Goal: Information Seeking & Learning: Find specific fact

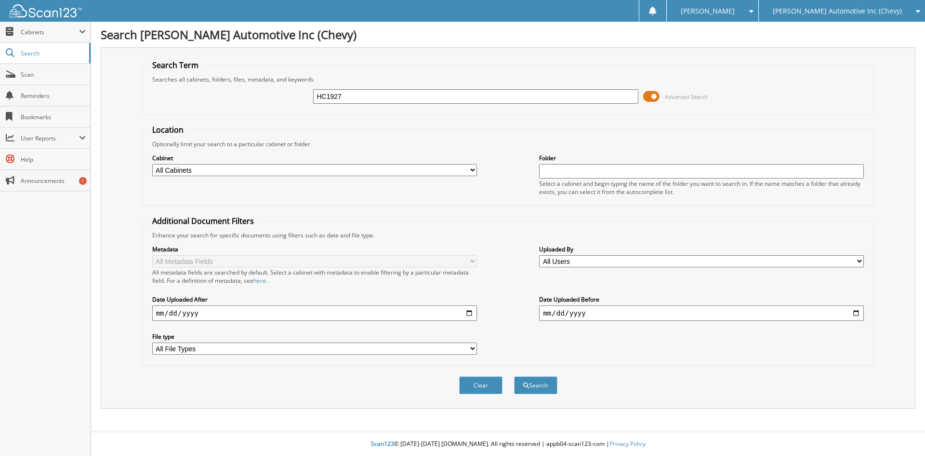
type input "HC1927"
click at [514, 376] on button "Search" at bounding box center [535, 385] width 43 height 18
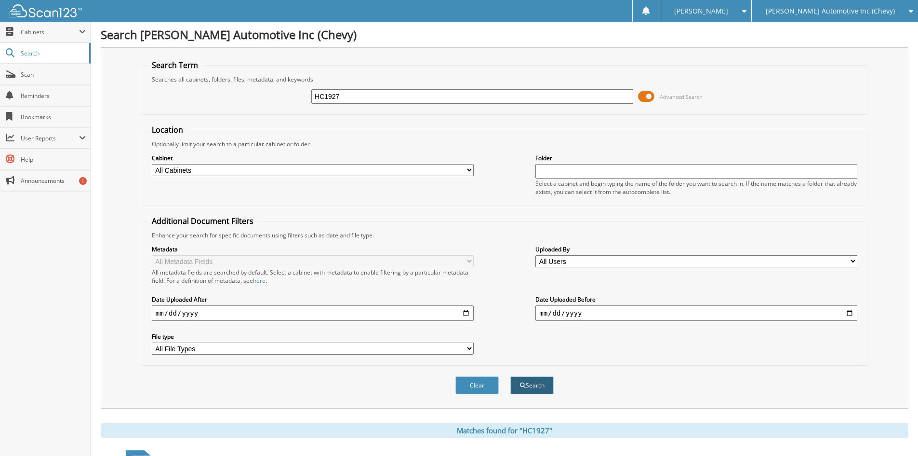
click at [549, 390] on button "Search" at bounding box center [531, 385] width 43 height 18
click at [533, 390] on button "Search" at bounding box center [531, 385] width 43 height 18
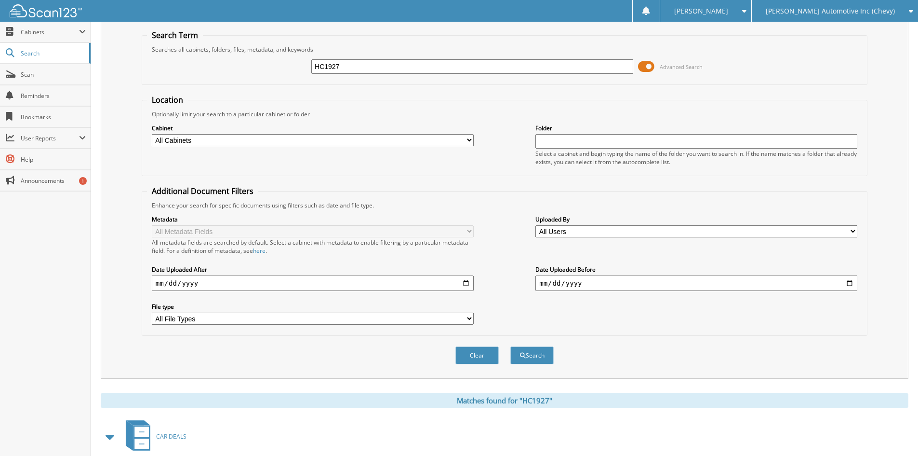
scroll to position [193, 0]
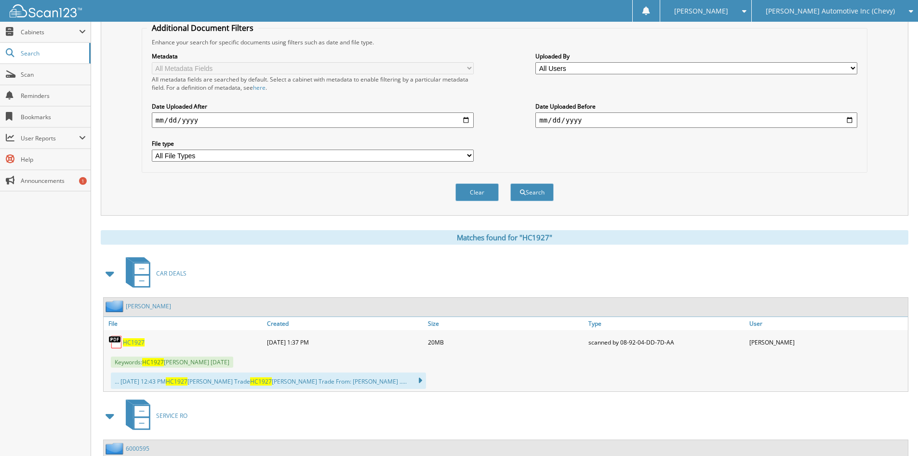
click at [126, 344] on span "HC1927" at bounding box center [134, 342] width 22 height 8
click at [133, 342] on span "HC1927" at bounding box center [134, 342] width 22 height 8
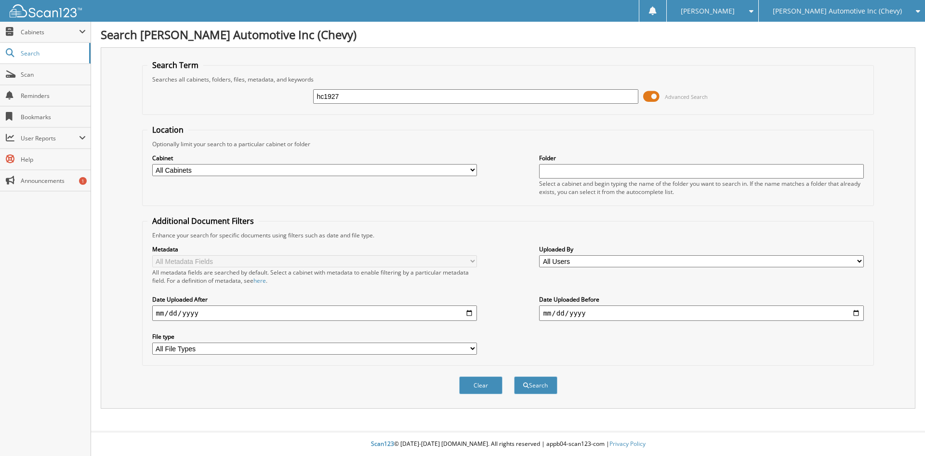
type input "hc1927"
click at [514, 376] on button "Search" at bounding box center [535, 385] width 43 height 18
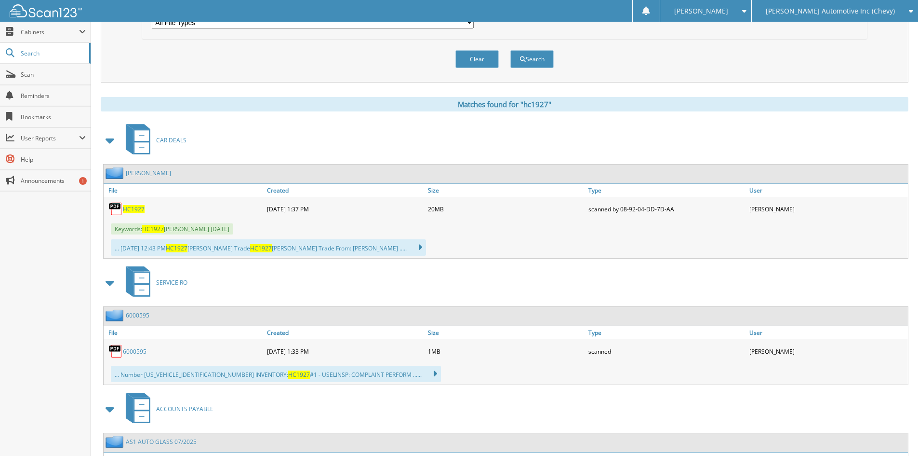
scroll to position [337, 0]
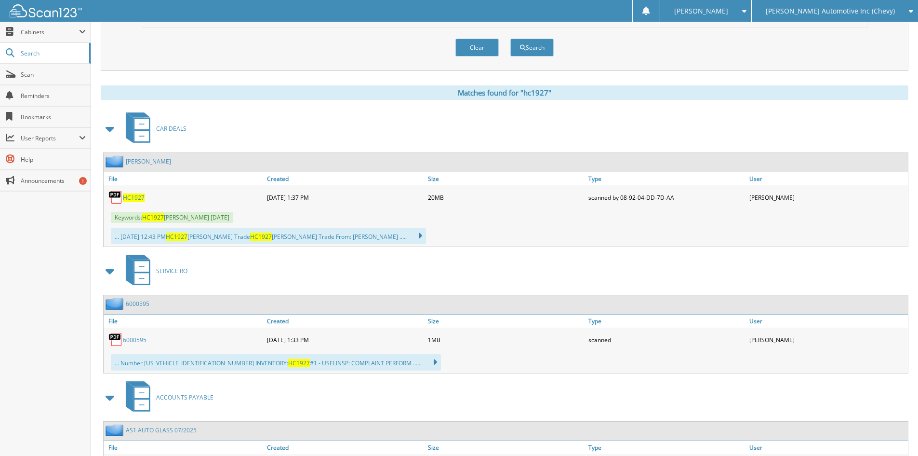
click at [134, 199] on span "HC1927" at bounding box center [134, 197] width 22 height 8
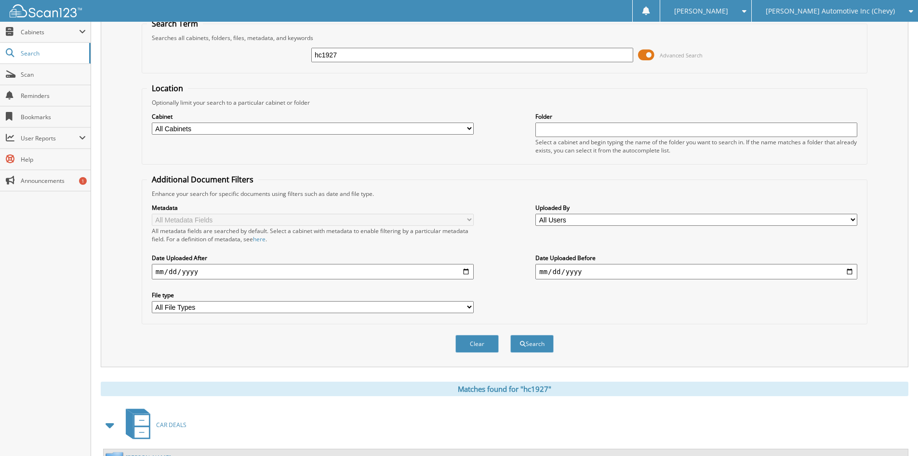
scroll to position [0, 0]
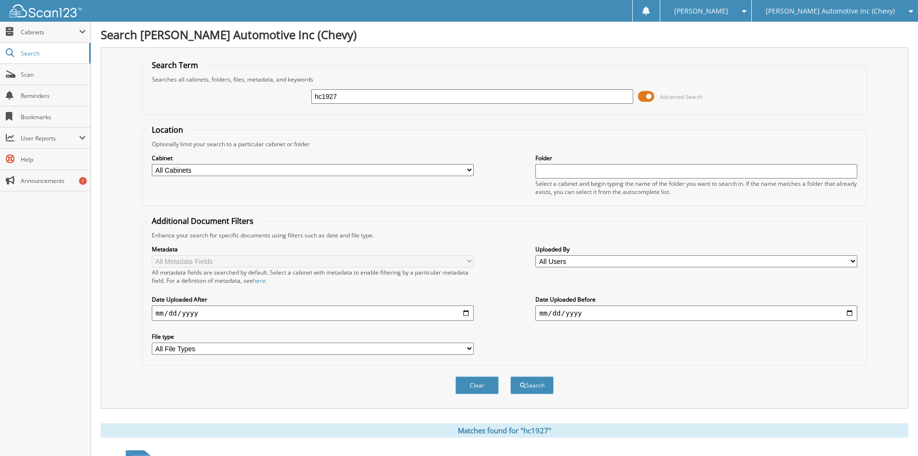
drag, startPoint x: 389, startPoint y: 90, endPoint x: 327, endPoint y: 101, distance: 63.1
click at [316, 99] on div "hc1927" at bounding box center [472, 96] width 322 height 16
drag, startPoint x: 342, startPoint y: 97, endPoint x: 243, endPoint y: 86, distance: 99.4
click at [243, 93] on div "hc1927 Advanced Search" at bounding box center [504, 96] width 715 height 26
type input "hc1937"
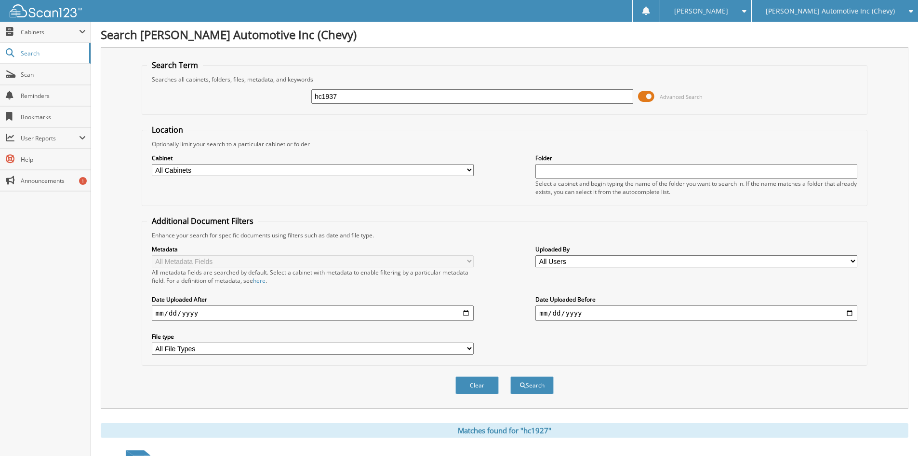
click at [510, 376] on button "Search" at bounding box center [531, 385] width 43 height 18
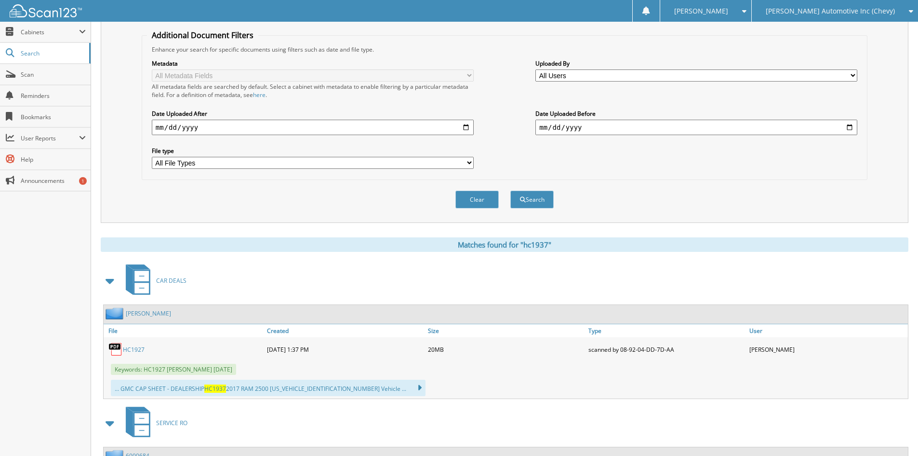
scroll to position [193, 0]
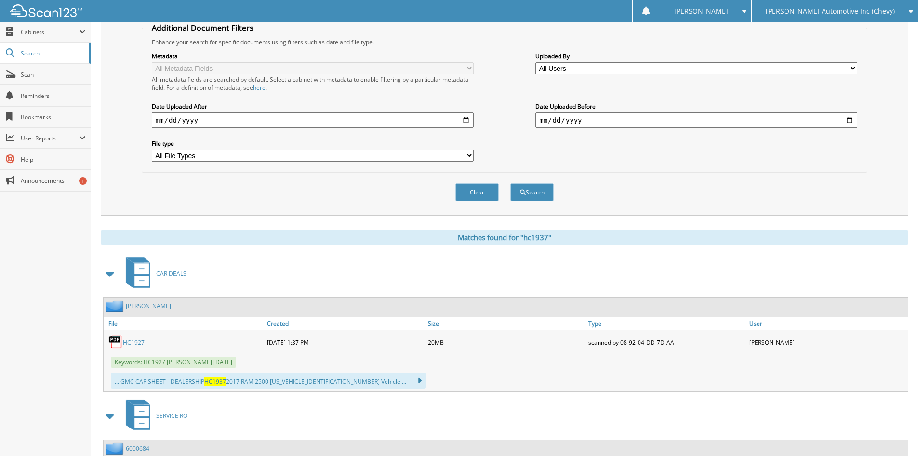
click at [134, 343] on link "HC1927" at bounding box center [134, 342] width 22 height 8
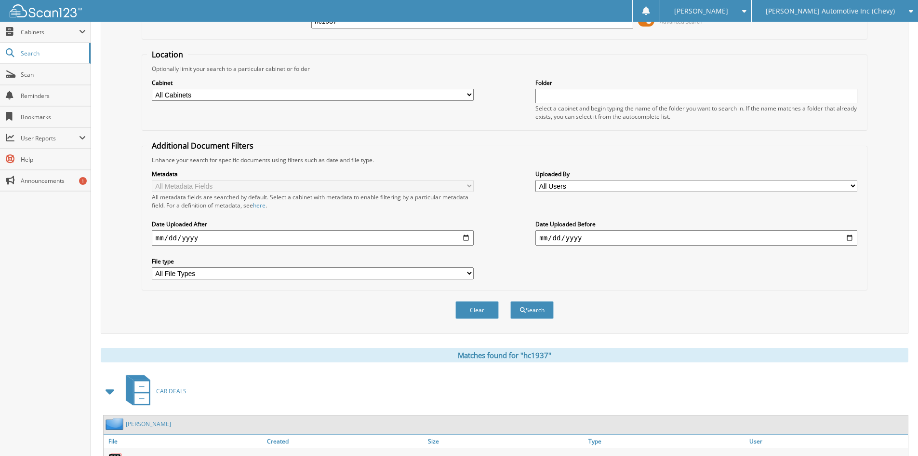
scroll to position [48, 0]
